Goal: Communication & Community: Answer question/provide support

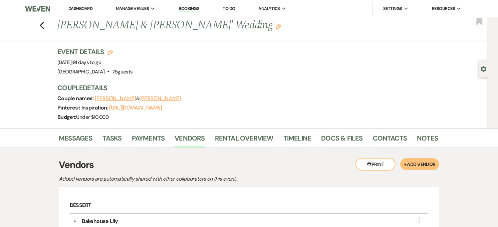
click at [80, 8] on link "Dashboard" at bounding box center [80, 9] width 24 height 6
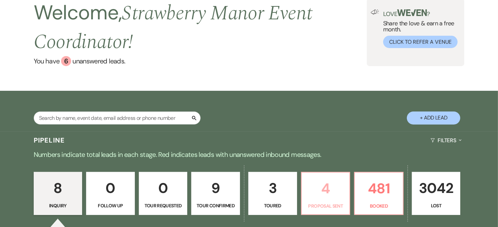
scroll to position [111, 0]
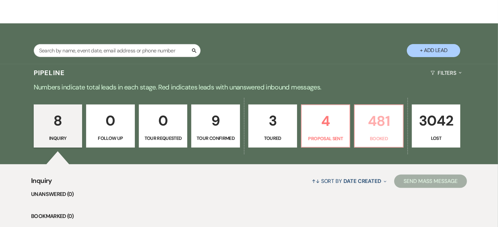
click at [395, 128] on p "481" at bounding box center [379, 121] width 40 height 22
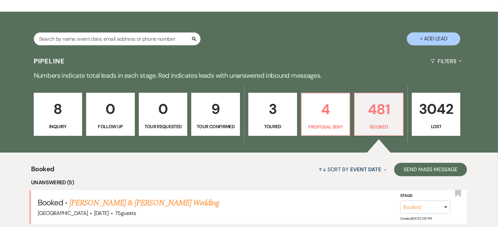
scroll to position [259, 0]
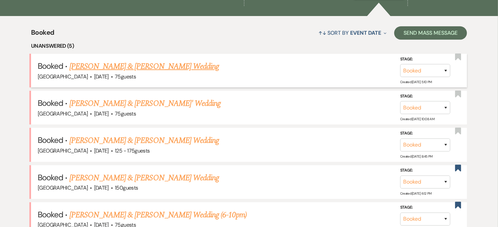
click at [166, 66] on link "[PERSON_NAME] & [PERSON_NAME] Wedding" at bounding box center [144, 66] width 150 height 12
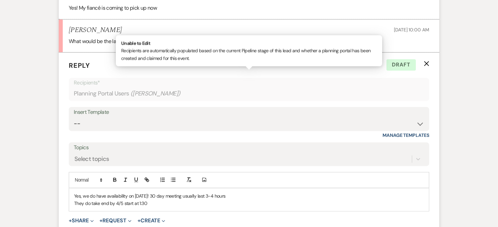
scroll to position [1213, 0]
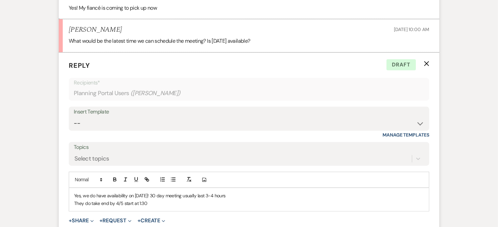
click at [190, 192] on p "Yes, we do have availability on [DATE]! 30 day meeting usually last 3-4 hours" at bounding box center [249, 195] width 350 height 7
click at [214, 192] on p "Yes, we do have availability on [DATE]! 30 day meetings usually last 3-4 hours" at bounding box center [249, 195] width 350 height 7
click at [256, 192] on p "Yes, we do have availability on [DATE]! 30 day meetings usually last about 2-3 …" at bounding box center [249, 195] width 350 height 7
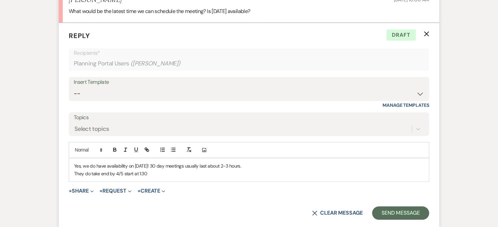
scroll to position [1258, 0]
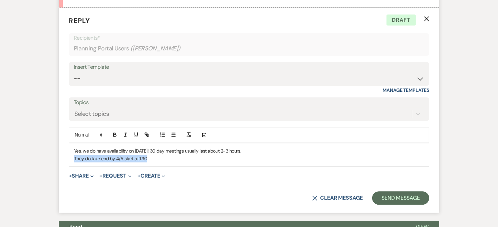
drag, startPoint x: 149, startPoint y: 150, endPoint x: 74, endPoint y: 156, distance: 74.6
click at [74, 156] on div "Yes, we do have availability on [DATE]! 30 day meetings usually last about 2-3 …" at bounding box center [249, 154] width 360 height 23
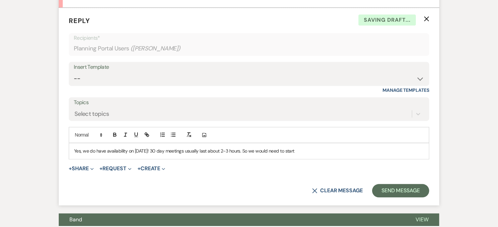
click at [305, 147] on p "Yes, we do have availability on [DATE]! 30 day meetings usually last about 2-3 …" at bounding box center [249, 150] width 350 height 7
click at [322, 147] on p "Yes, we do have availability on [DATE]! 30 day meetings usually last about 2-3 …" at bounding box center [249, 150] width 350 height 7
click at [379, 184] on button "Send Message" at bounding box center [400, 190] width 57 height 13
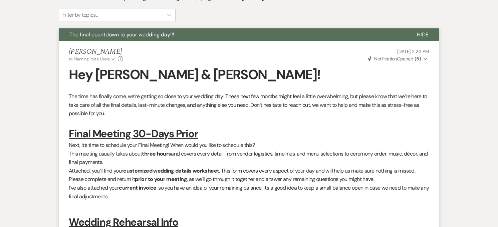
scroll to position [0, 0]
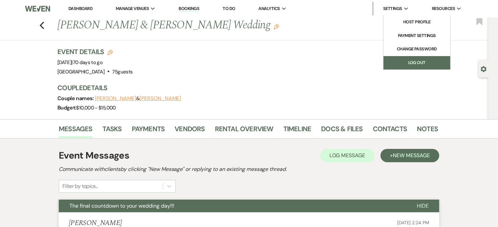
click at [412, 62] on link "Log Out" at bounding box center [416, 62] width 67 height 13
